Goal: Book appointment/travel/reservation

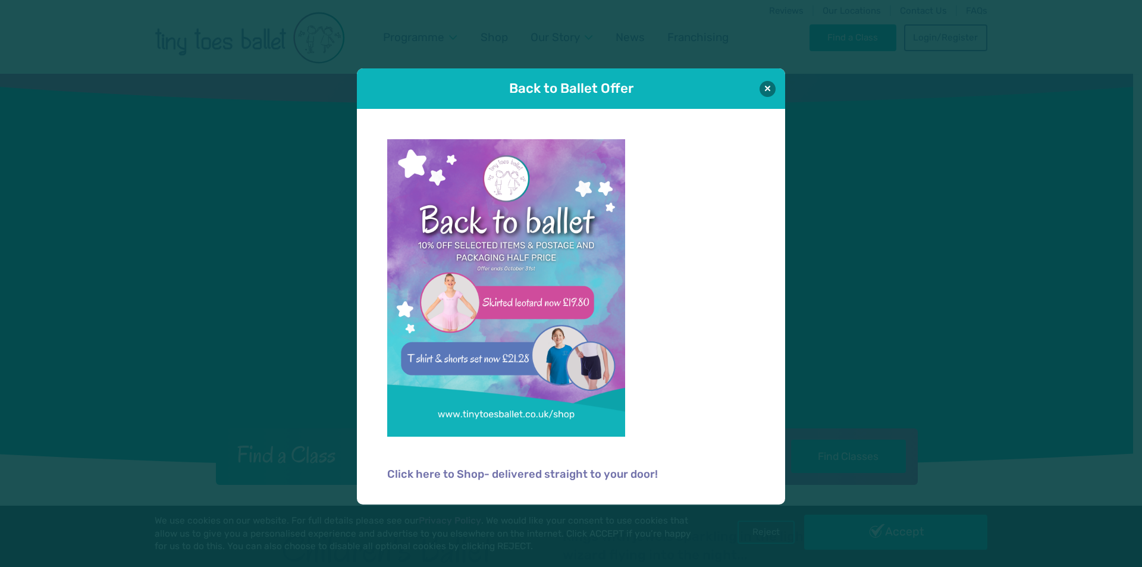
click at [766, 92] on button at bounding box center [767, 89] width 16 height 16
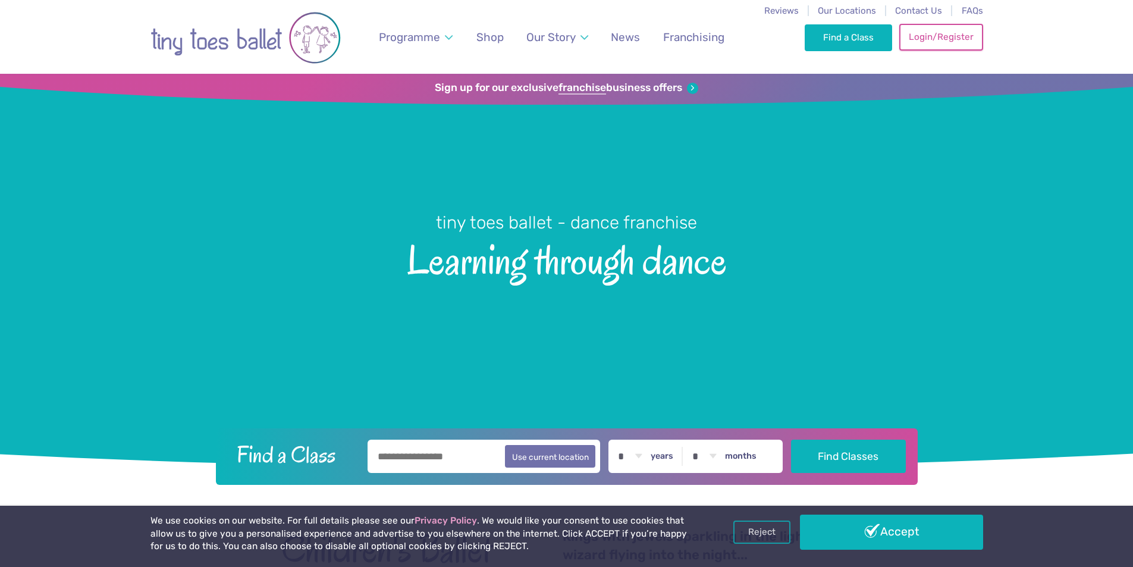
click at [931, 39] on link "Login/Register" at bounding box center [940, 37] width 83 height 26
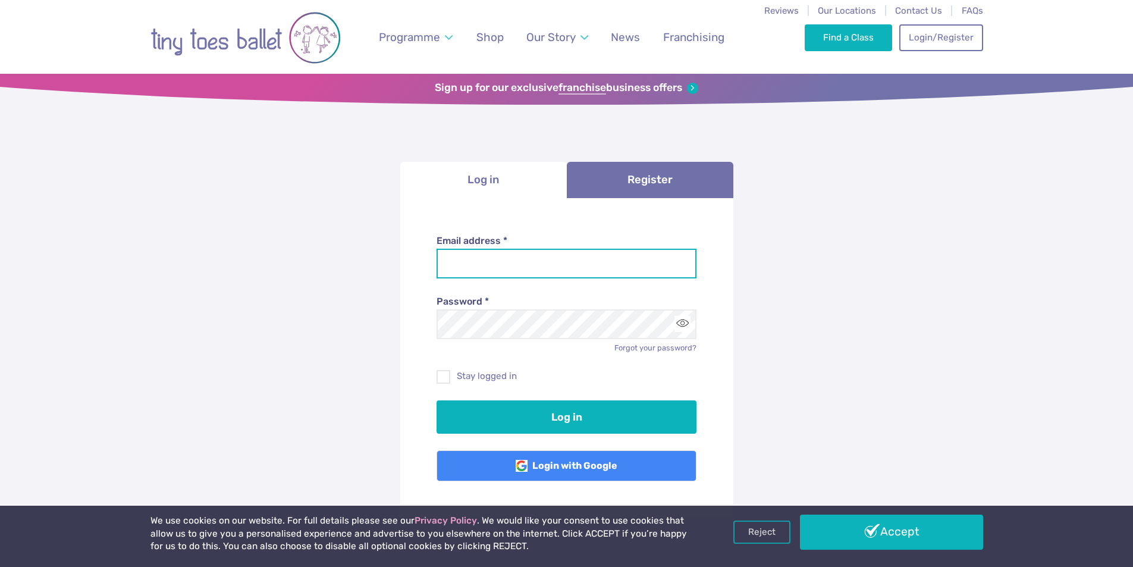
click at [544, 257] on input "Email address *" at bounding box center [567, 264] width 260 height 30
type input "**********"
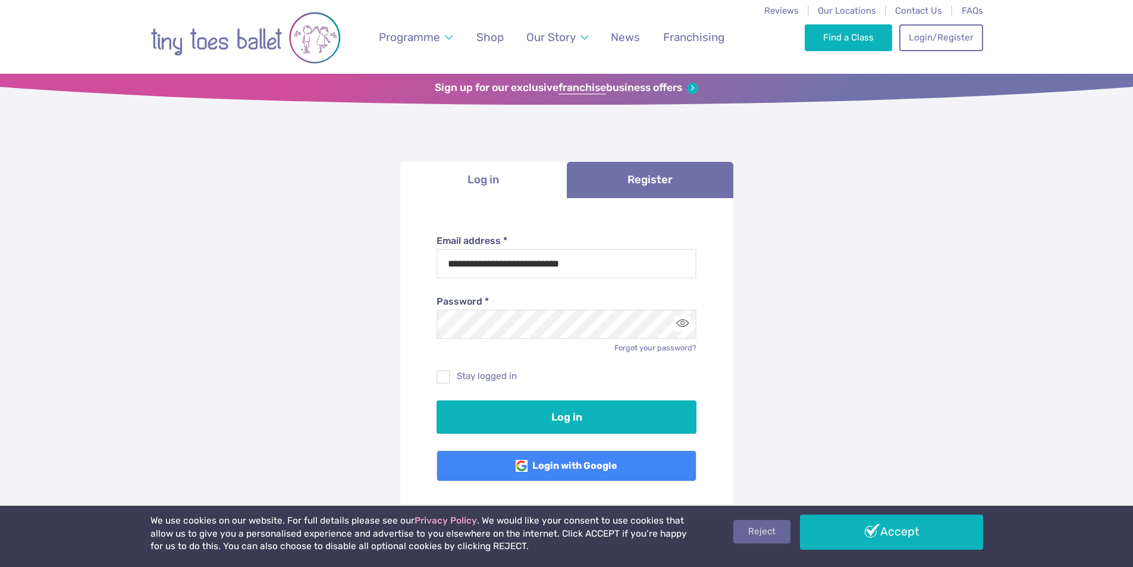
click at [777, 530] on link "Reject" at bounding box center [761, 531] width 57 height 23
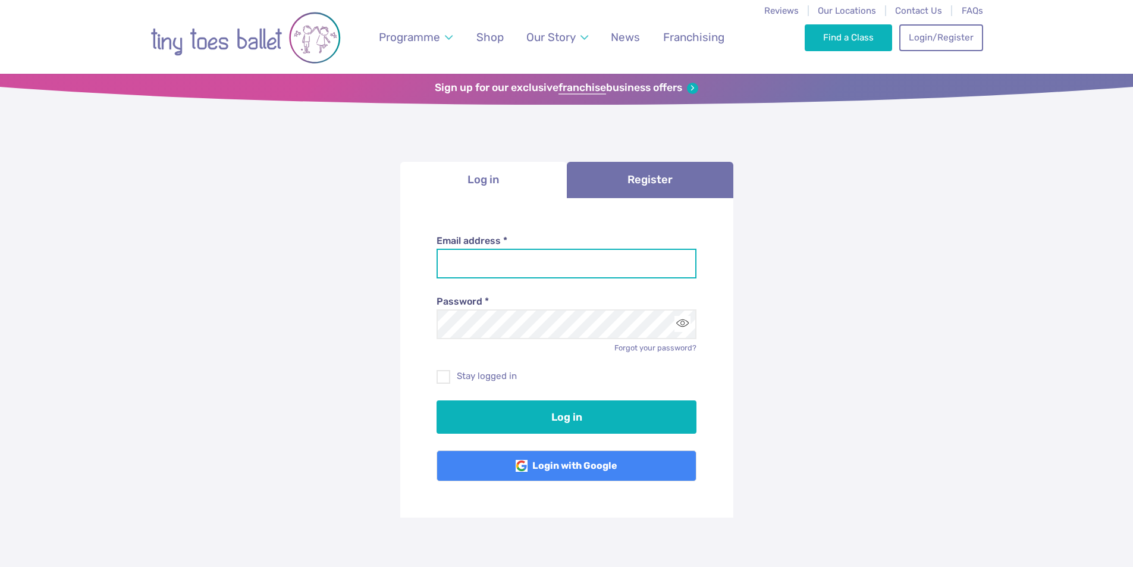
click at [540, 251] on input "Email address *" at bounding box center [567, 264] width 260 height 30
type input "**********"
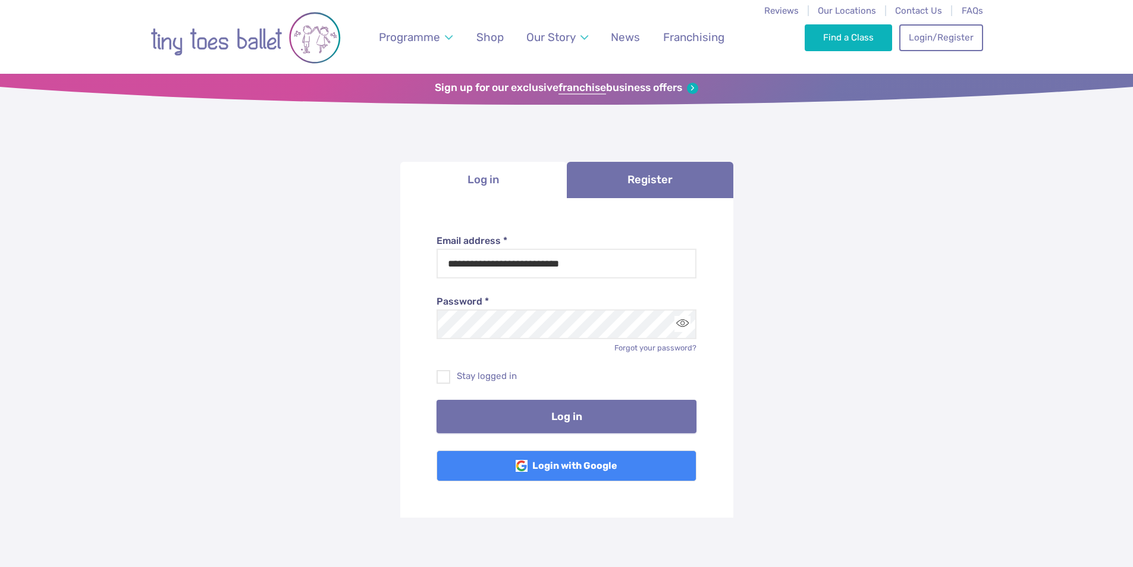
click at [577, 412] on button "Log in" at bounding box center [567, 416] width 260 height 33
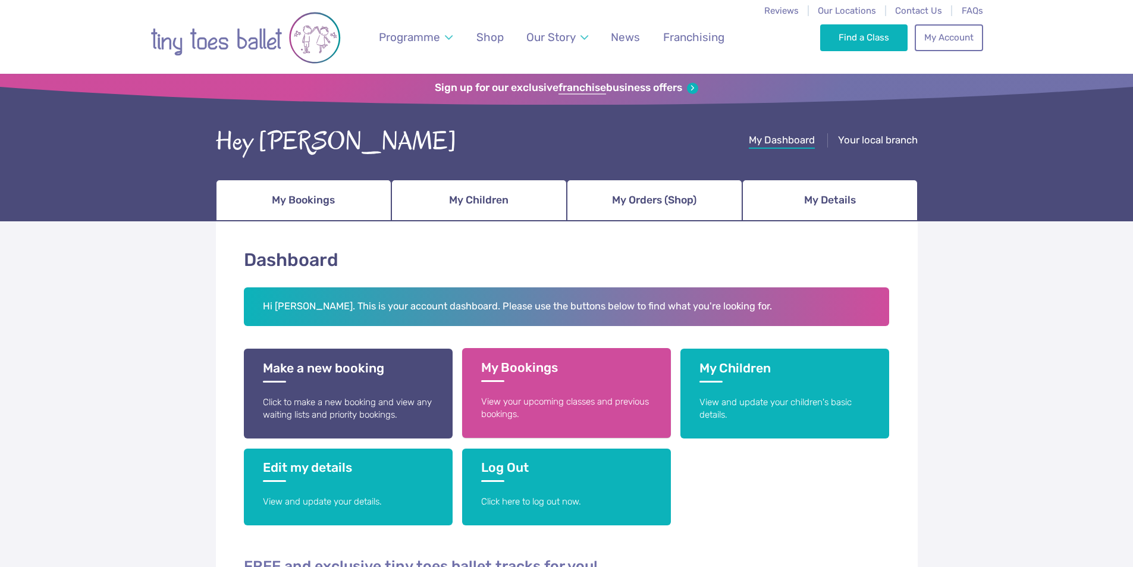
click at [547, 372] on h3 "My Bookings" at bounding box center [566, 371] width 171 height 22
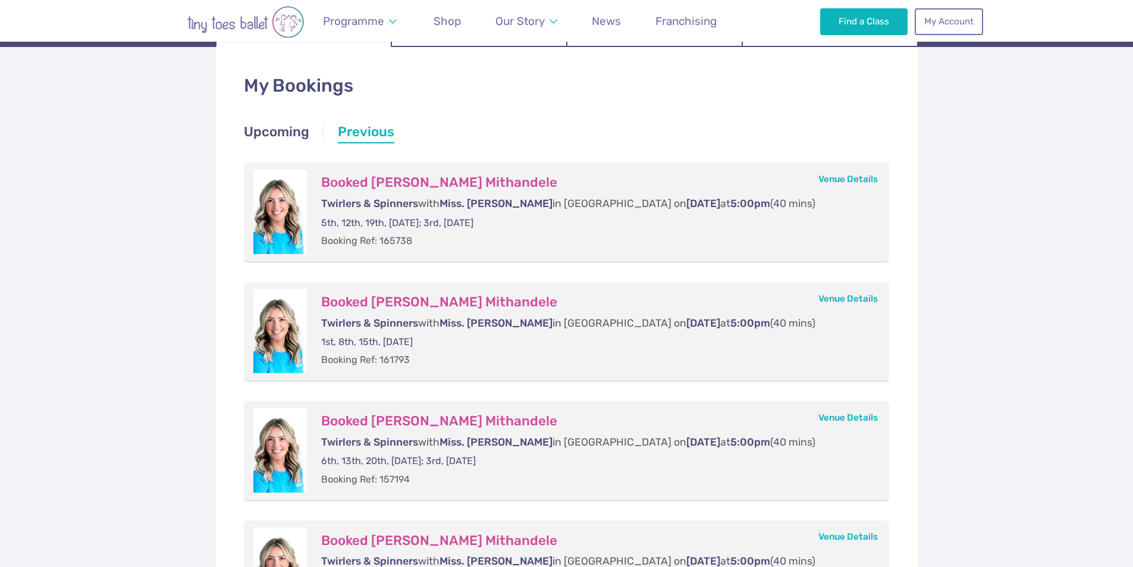
scroll to position [178, 0]
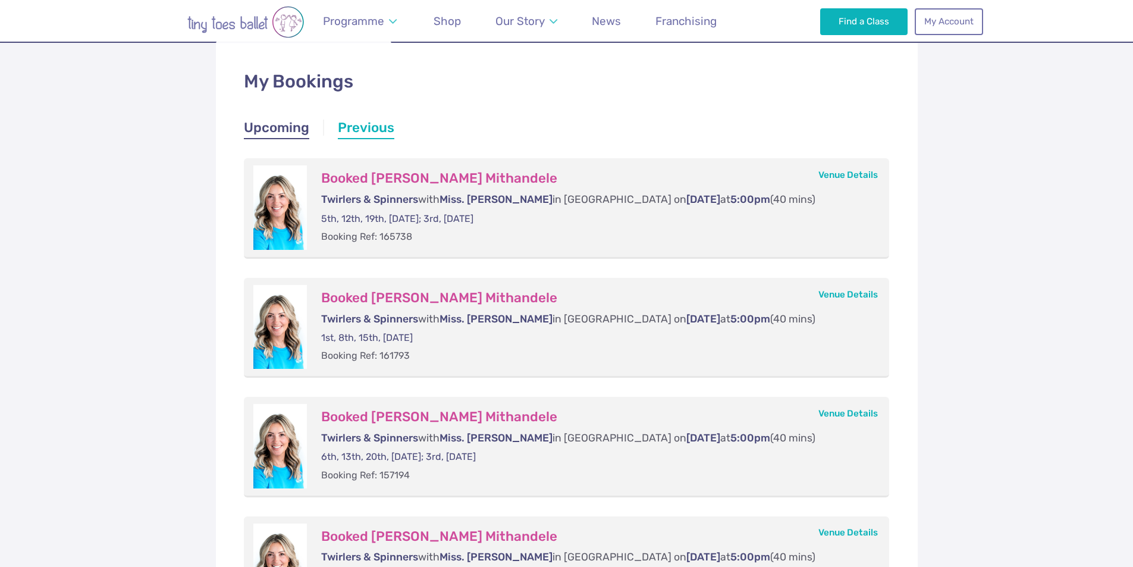
click at [296, 129] on link "Upcoming" at bounding box center [276, 128] width 65 height 21
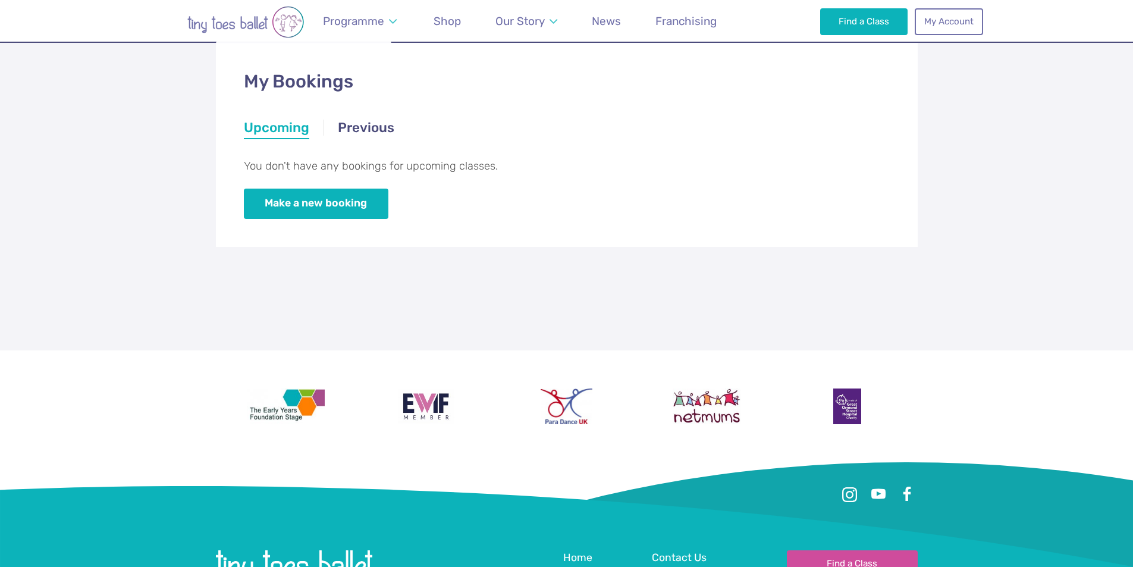
click at [296, 129] on li "Upcoming" at bounding box center [276, 128] width 65 height 21
click at [345, 127] on link "Previous" at bounding box center [366, 128] width 56 height 21
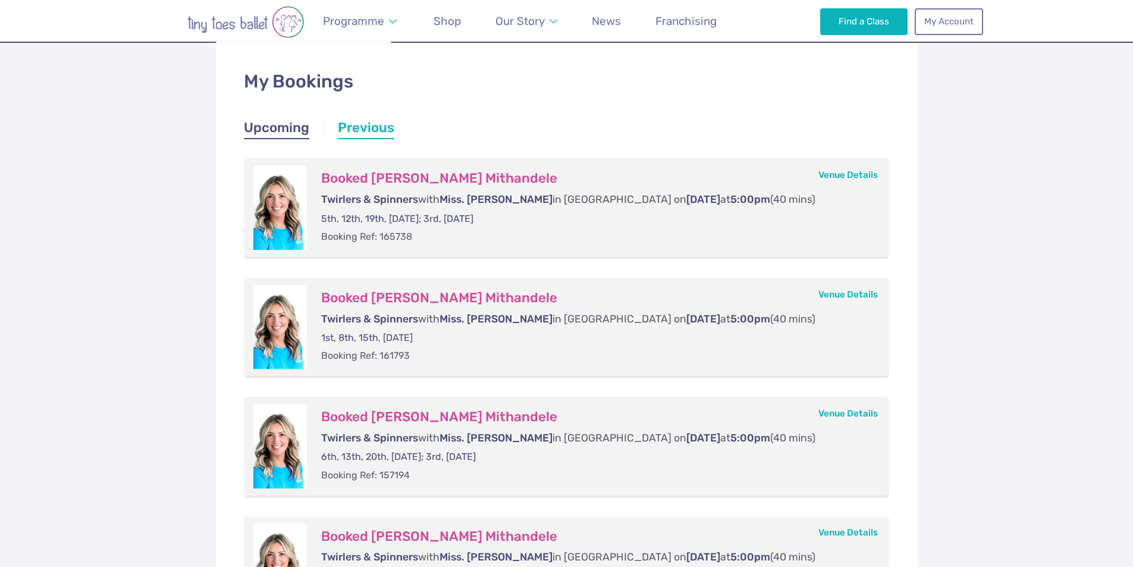
click at [290, 132] on link "Upcoming" at bounding box center [276, 128] width 65 height 21
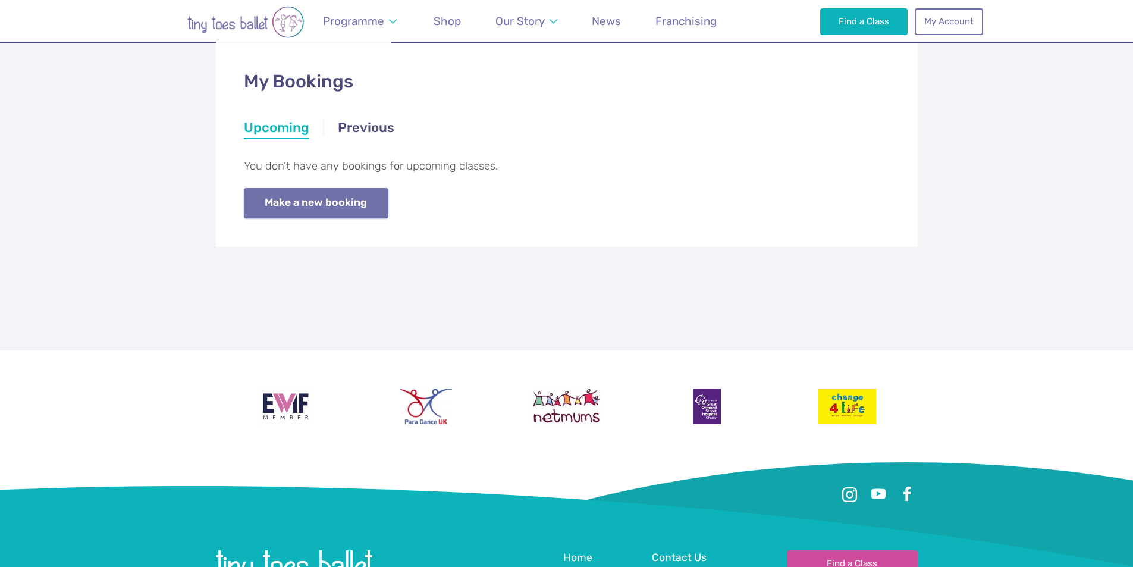
scroll to position [0, 0]
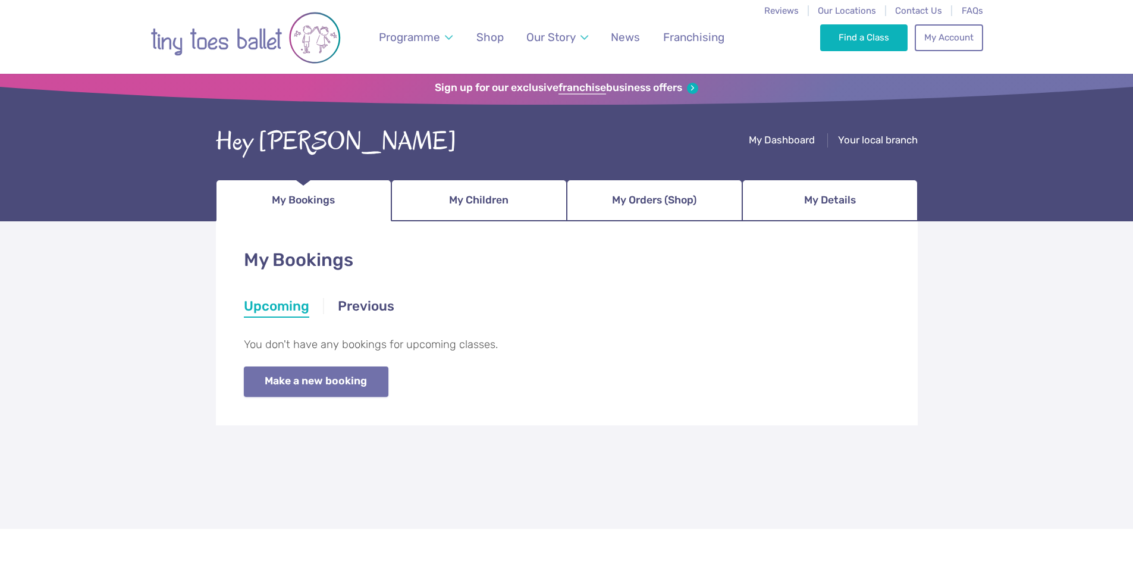
click at [354, 384] on link "Make a new booking" at bounding box center [316, 381] width 145 height 30
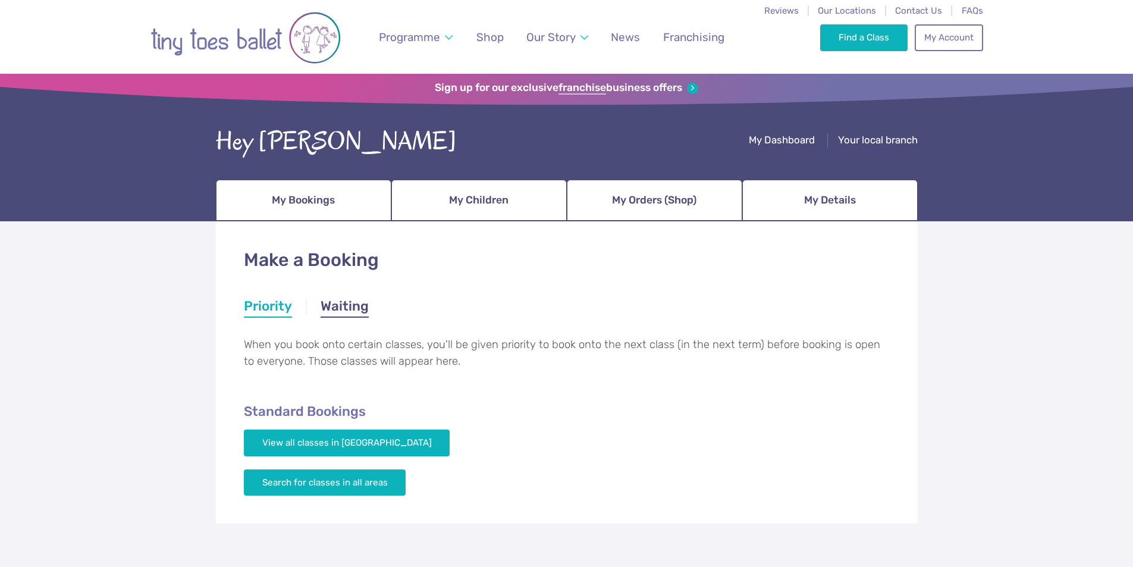
click at [362, 305] on link "Waiting" at bounding box center [345, 307] width 48 height 21
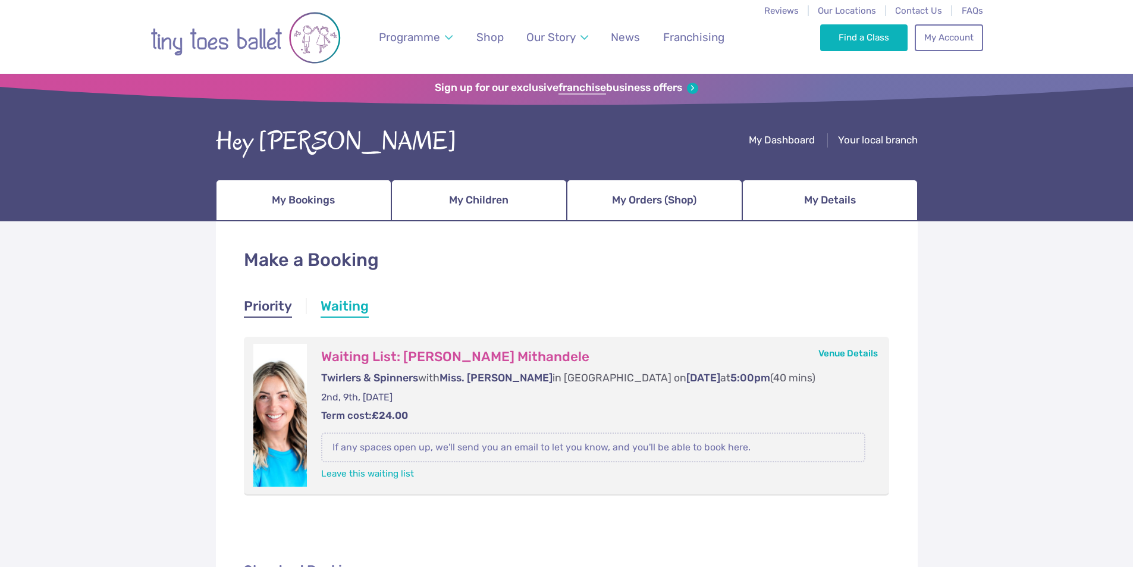
click at [288, 311] on link "Priority" at bounding box center [268, 307] width 48 height 21
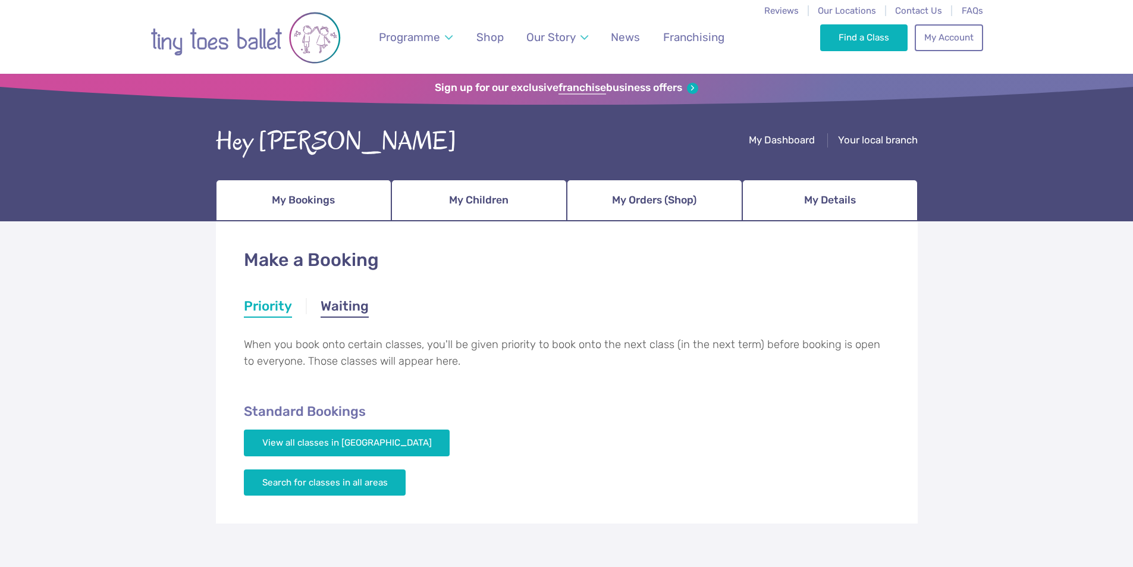
click at [354, 302] on link "Waiting" at bounding box center [345, 307] width 48 height 21
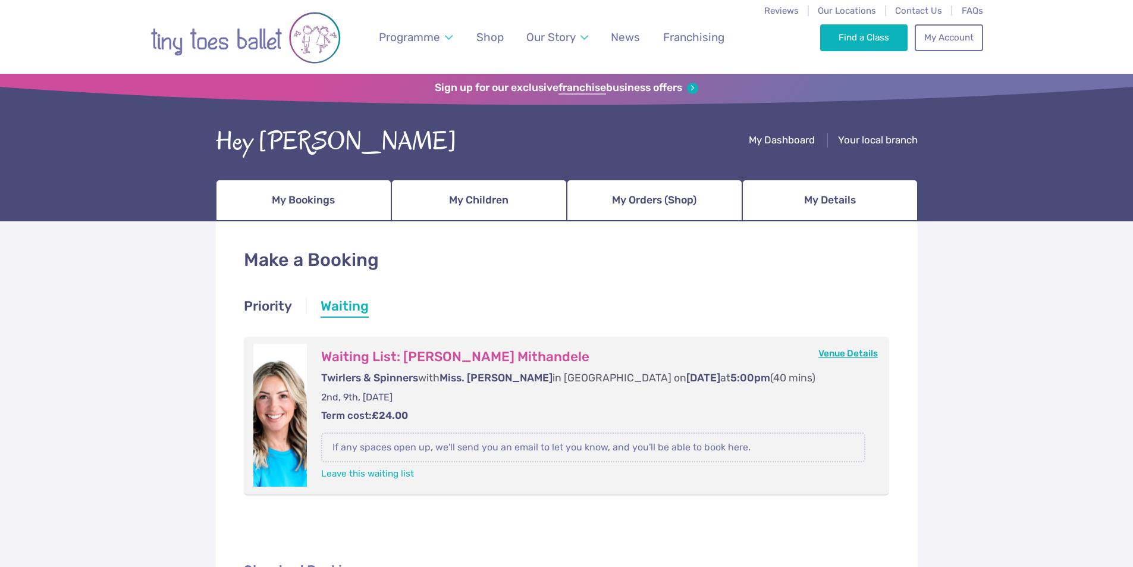
click at [853, 353] on link "Venue Details" at bounding box center [847, 353] width 59 height 11
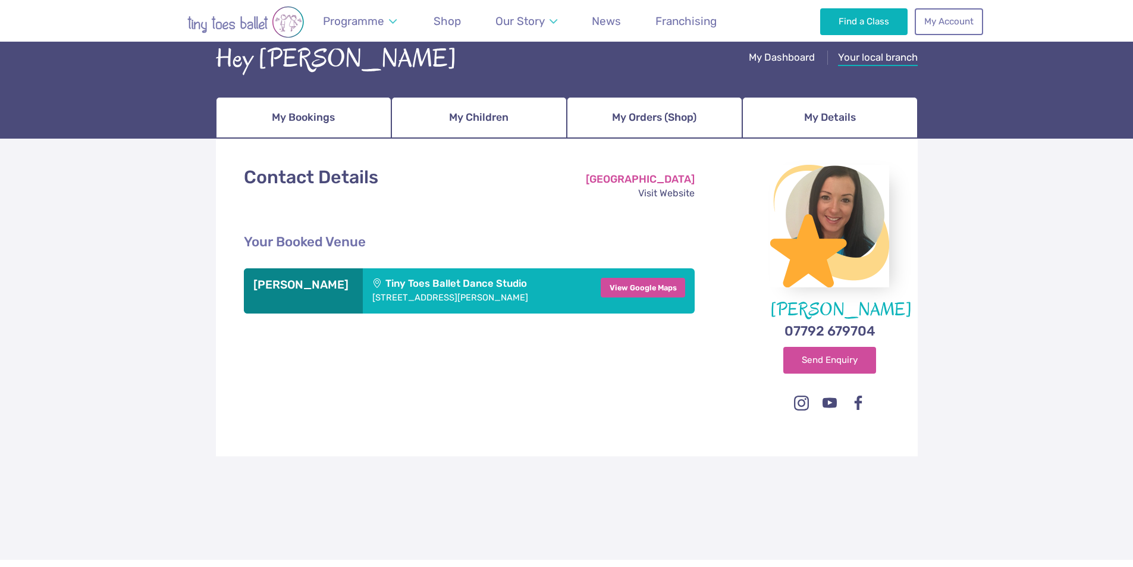
scroll to position [54, 0]
